Goal: Information Seeking & Learning: Learn about a topic

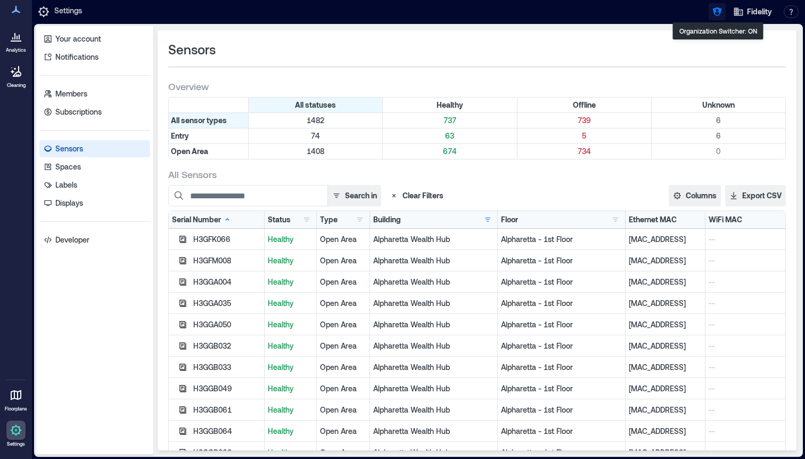
click at [715, 12] on icon "button" at bounding box center [717, 11] width 9 height 9
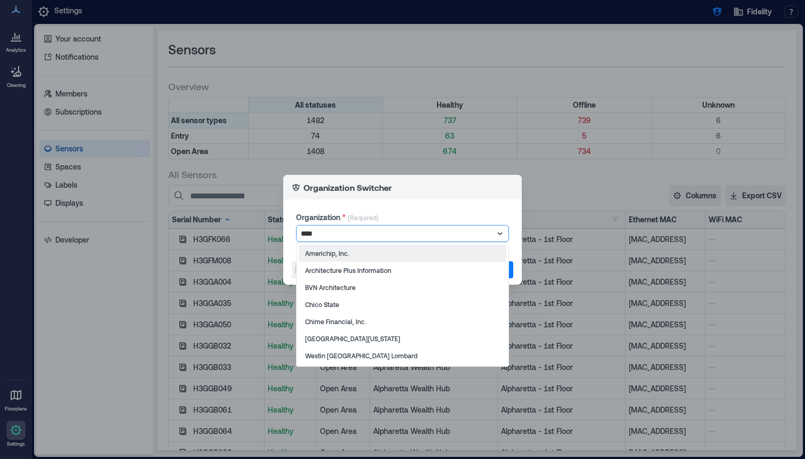
type input "*****"
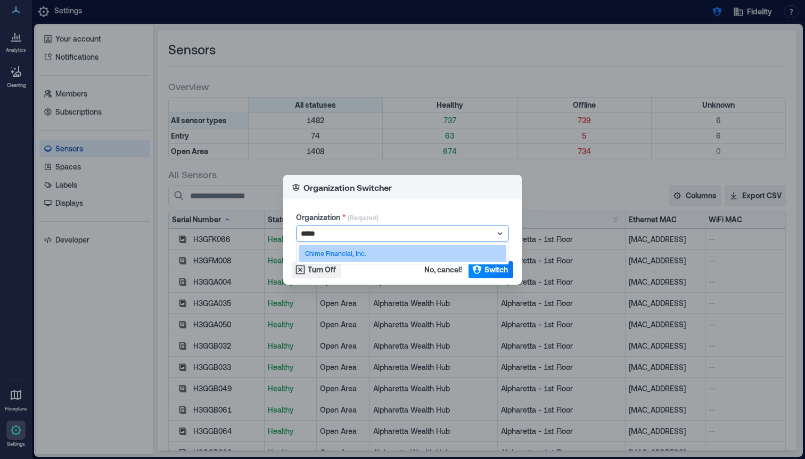
click at [397, 259] on div "Chime Financial, Inc." at bounding box center [403, 253] width 208 height 17
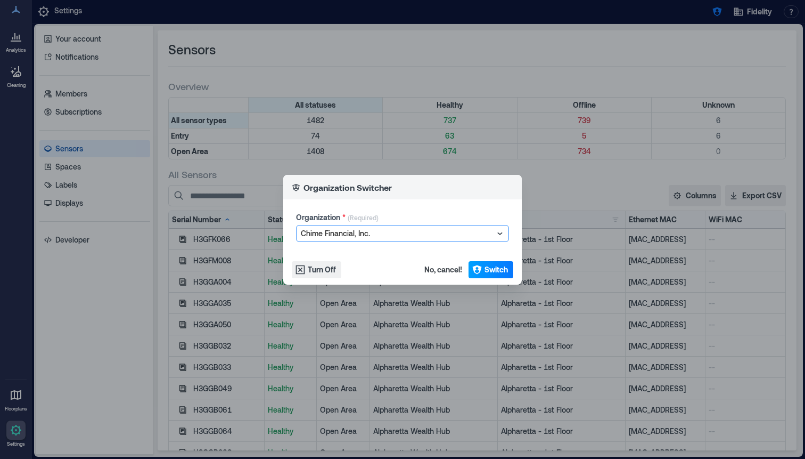
click at [483, 270] on button "Switch" at bounding box center [491, 269] width 45 height 17
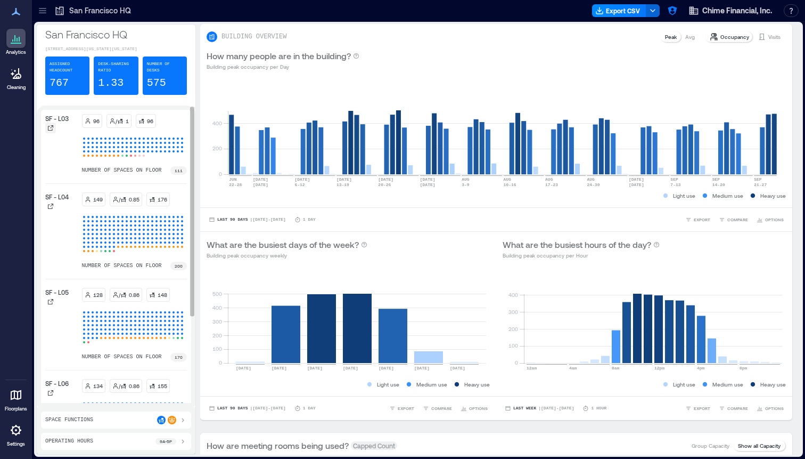
click at [51, 131] on icon at bounding box center [50, 128] width 6 height 6
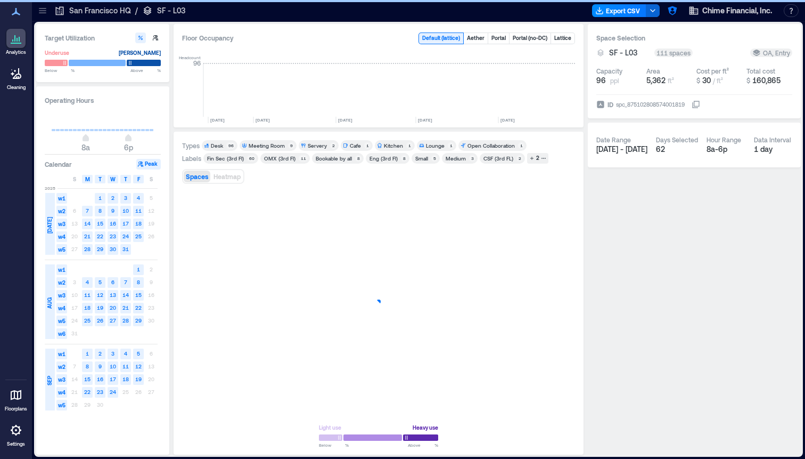
scroll to position [0, 2746]
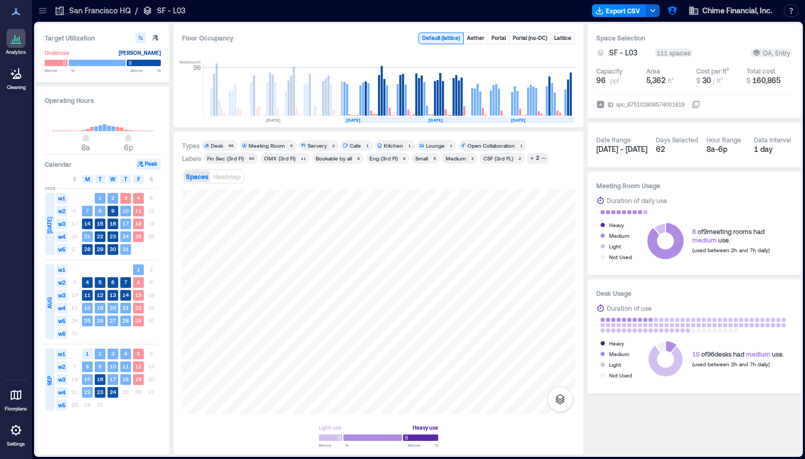
click at [47, 12] on icon at bounding box center [42, 10] width 11 height 11
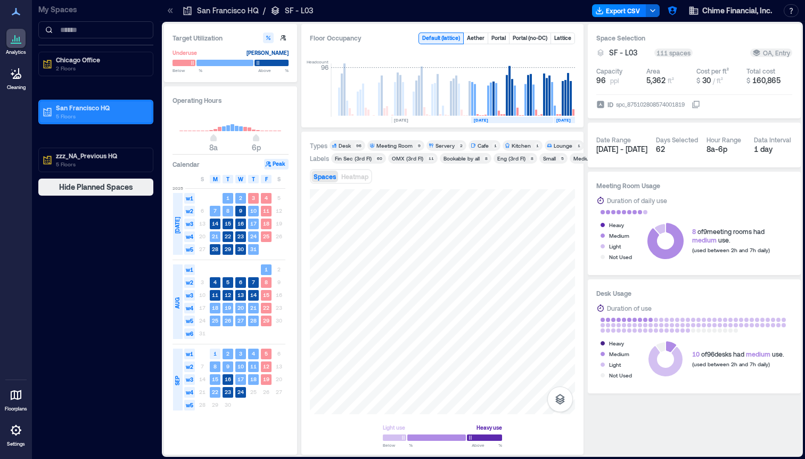
click at [88, 107] on p "San Francisco HQ" at bounding box center [100, 107] width 89 height 9
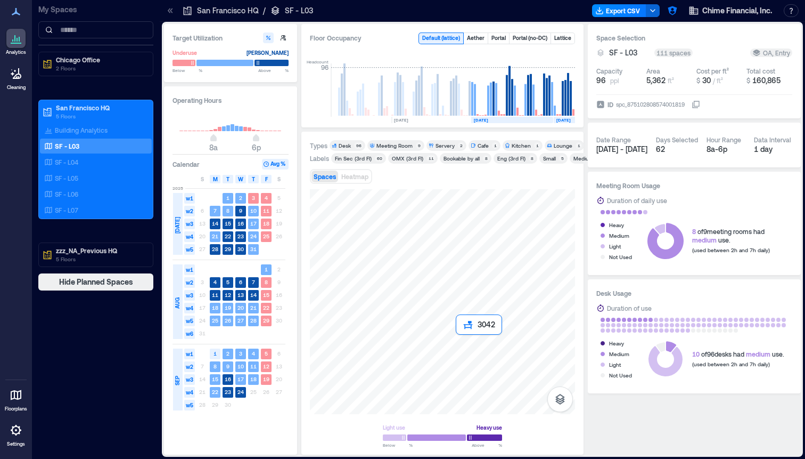
click at [459, 338] on div at bounding box center [442, 301] width 265 height 225
